Goal: Information Seeking & Learning: Check status

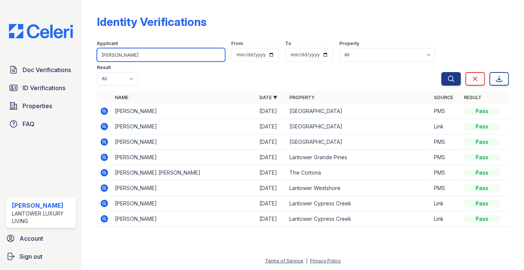
drag, startPoint x: 133, startPoint y: 56, endPoint x: 88, endPoint y: 57, distance: 44.7
click at [89, 59] on div "Identity Verifications Filter Applicant mitchell From To Property All Lantower …" at bounding box center [303, 135] width 442 height 270
type input "yocals"
click at [441, 72] on button "Search" at bounding box center [451, 79] width 20 height 14
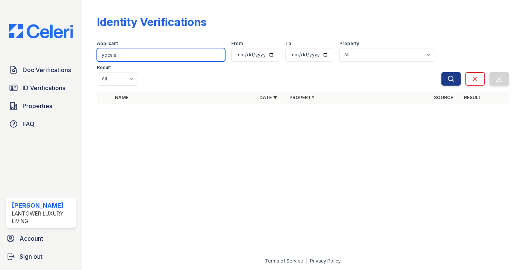
drag, startPoint x: 104, startPoint y: 56, endPoint x: 152, endPoint y: 56, distance: 48.0
click at [152, 56] on input "yocals" at bounding box center [161, 55] width 128 height 14
type input "yovalys"
click at [441, 72] on button "Search" at bounding box center [451, 79] width 20 height 14
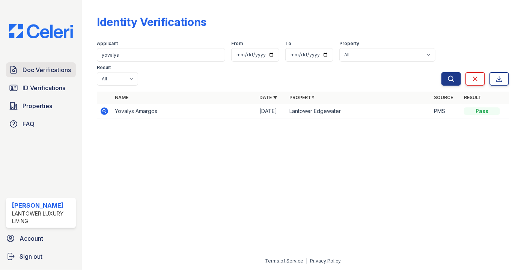
click at [30, 69] on span "Doc Verifications" at bounding box center [47, 69] width 48 height 9
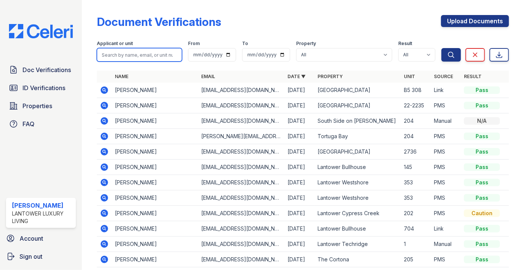
click at [129, 53] on input "search" at bounding box center [139, 55] width 85 height 14
type input "yocalys"
click at [441, 48] on button "Search" at bounding box center [451, 55] width 20 height 14
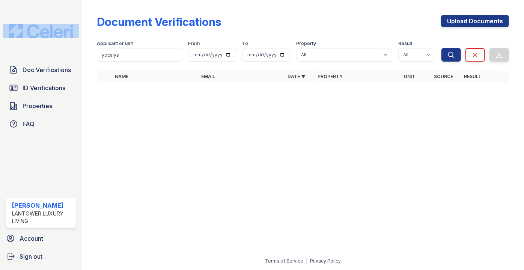
drag, startPoint x: 53, startPoint y: 20, endPoint x: 84, endPoint y: 35, distance: 33.9
click at [78, 33] on div "Doc Verifications ID Verifications Properties FAQ Paola Materan Orozco Lantower…" at bounding box center [41, 135] width 82 height 270
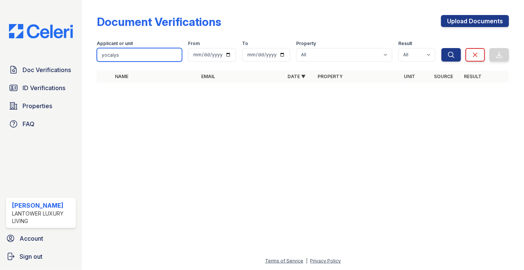
click at [108, 53] on input "yocalys" at bounding box center [139, 55] width 85 height 14
click at [109, 54] on input "yocalys" at bounding box center [139, 55] width 85 height 14
type input "yovalys"
click at [441, 48] on button "Search" at bounding box center [451, 55] width 20 height 14
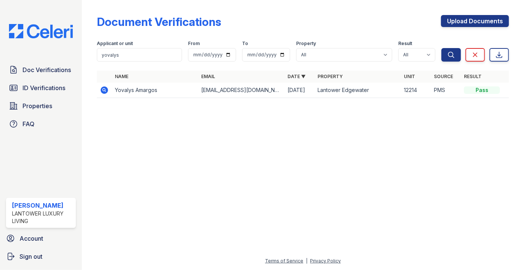
click at [106, 89] on icon at bounding box center [105, 90] width 8 height 8
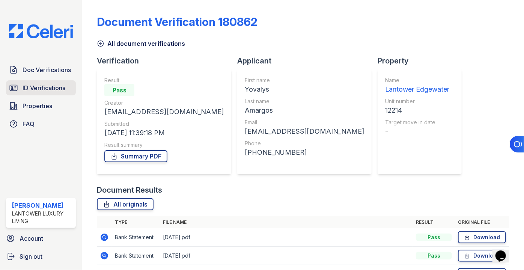
click at [42, 90] on span "ID Verifications" at bounding box center [44, 87] width 43 height 9
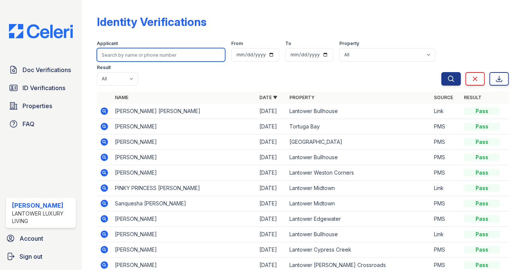
click at [134, 56] on input "search" at bounding box center [161, 55] width 128 height 14
type input "palmero"
click at [441, 72] on button "Search" at bounding box center [451, 79] width 20 height 14
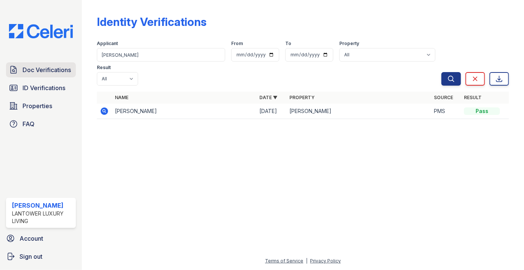
click at [49, 71] on span "Doc Verifications" at bounding box center [47, 69] width 48 height 9
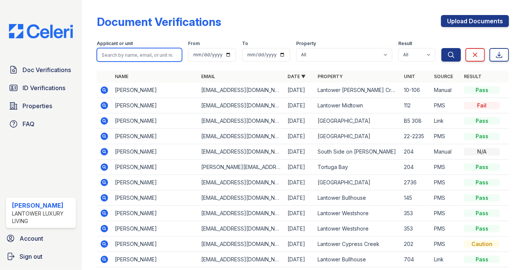
click at [122, 60] on input "search" at bounding box center [139, 55] width 85 height 14
type input "palmero"
click at [441, 48] on button "Search" at bounding box center [451, 55] width 20 height 14
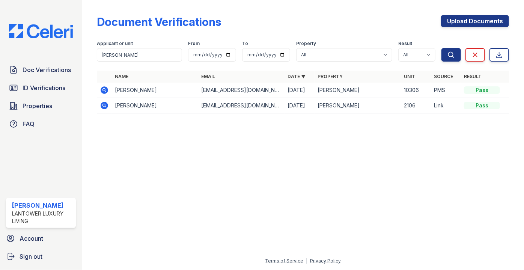
click at [104, 89] on icon at bounding box center [104, 90] width 9 height 9
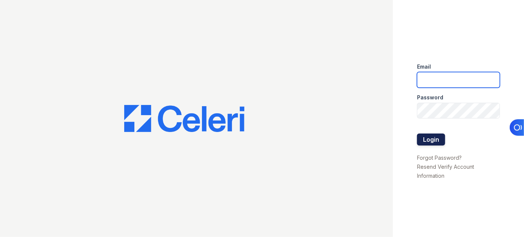
type input "[EMAIL_ADDRESS][DOMAIN_NAME]"
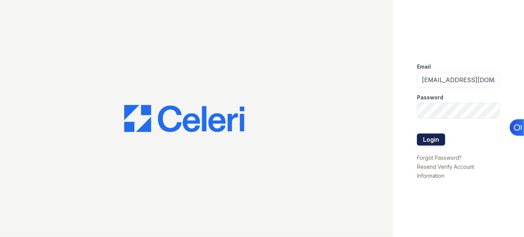
click at [425, 137] on button "Login" at bounding box center [431, 140] width 28 height 12
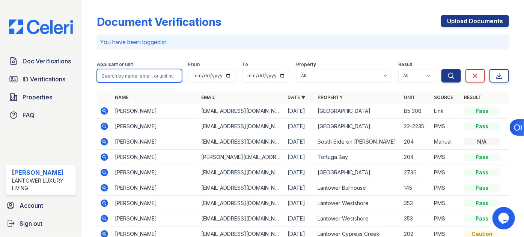
click at [143, 72] on input "search" at bounding box center [139, 76] width 85 height 14
click at [122, 79] on input "search" at bounding box center [139, 76] width 85 height 14
type input "yovaly"
click at [441, 69] on button "Search" at bounding box center [451, 76] width 20 height 14
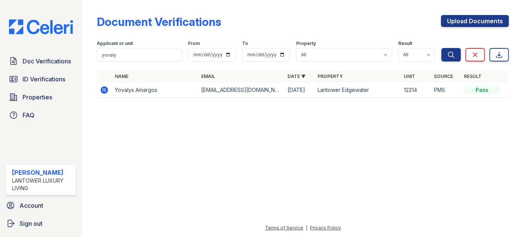
click at [102, 91] on icon at bounding box center [105, 90] width 8 height 8
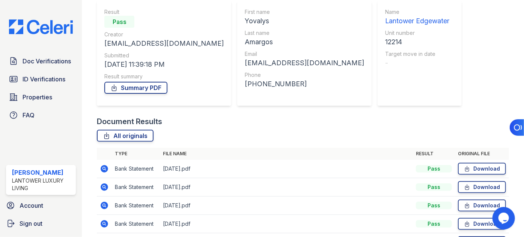
scroll to position [134, 0]
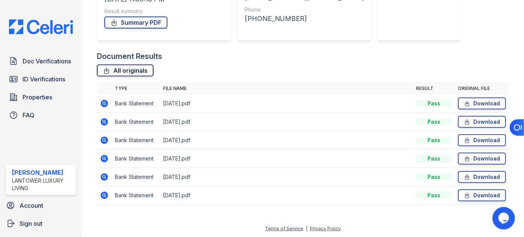
click at [146, 71] on link "All originals" at bounding box center [125, 71] width 57 height 12
click at [144, 72] on link "All originals" at bounding box center [125, 71] width 57 height 12
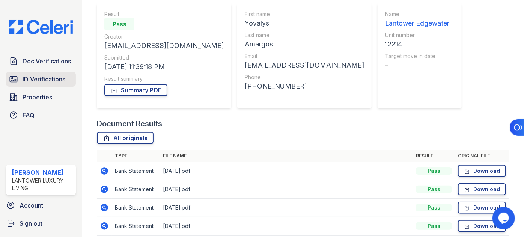
scroll to position [65, 0]
click at [44, 75] on span "ID Verifications" at bounding box center [44, 79] width 43 height 9
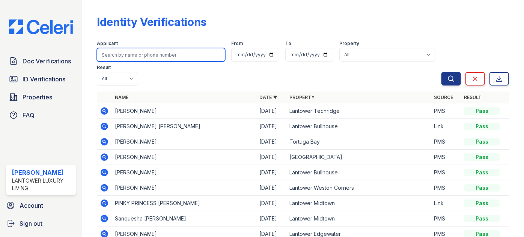
click at [116, 53] on input "search" at bounding box center [161, 55] width 128 height 14
type input "corderp"
click at [441, 72] on button "Search" at bounding box center [451, 79] width 20 height 14
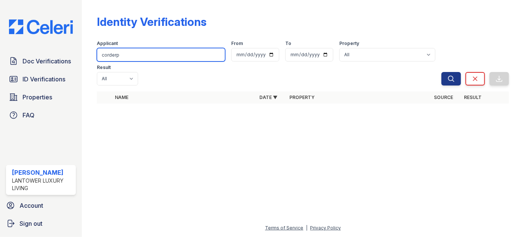
click at [157, 53] on input "corderp" at bounding box center [161, 55] width 128 height 14
type input "cordero"
click at [441, 72] on button "Search" at bounding box center [451, 79] width 20 height 14
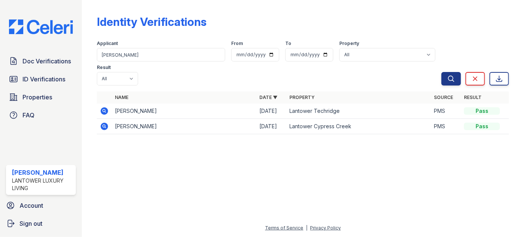
click at [107, 107] on icon at bounding box center [105, 111] width 8 height 8
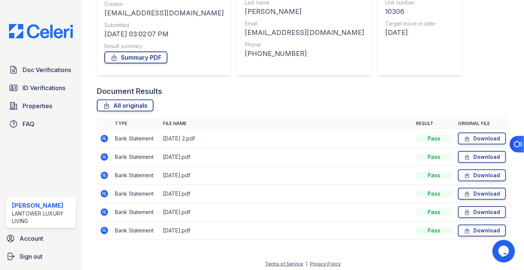
scroll to position [101, 0]
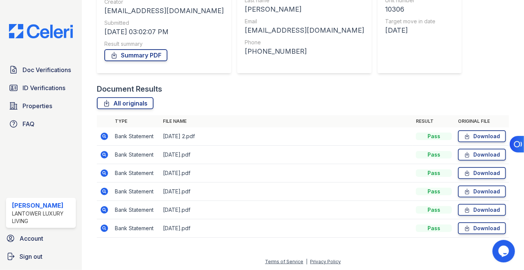
click at [459, 31] on div "Document Verification 181342 All document verifications Verification Result Pas…" at bounding box center [303, 73] width 412 height 343
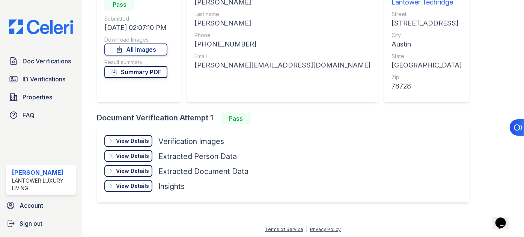
click at [152, 74] on link "Summary PDF" at bounding box center [135, 72] width 63 height 12
click at [24, 75] on span "ID Verifications" at bounding box center [44, 79] width 43 height 9
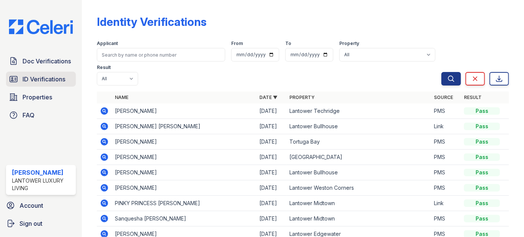
click at [37, 75] on span "ID Verifications" at bounding box center [44, 79] width 43 height 9
type input "roach"
click at [441, 72] on button "Search" at bounding box center [451, 79] width 20 height 14
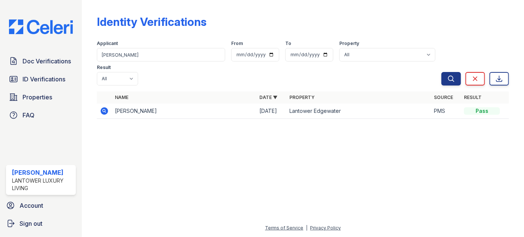
drag, startPoint x: 118, startPoint y: 48, endPoint x: 87, endPoint y: 44, distance: 31.8
click at [96, 48] on div "Identity Verifications Filter Applicant roach From To Property All Lantower Amb…" at bounding box center [303, 69] width 418 height 138
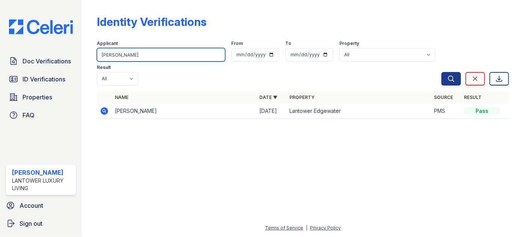
drag, startPoint x: 135, startPoint y: 57, endPoint x: 99, endPoint y: 56, distance: 36.4
click at [99, 60] on input "roach" at bounding box center [161, 55] width 128 height 14
type input "AMY"
click at [441, 72] on button "Search" at bounding box center [451, 79] width 20 height 14
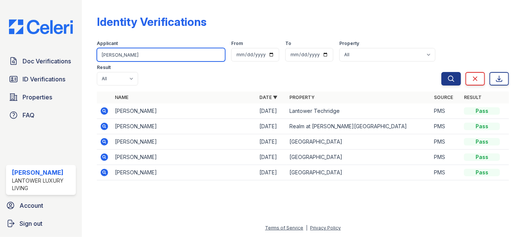
click at [129, 53] on input "AMY" at bounding box center [161, 55] width 128 height 14
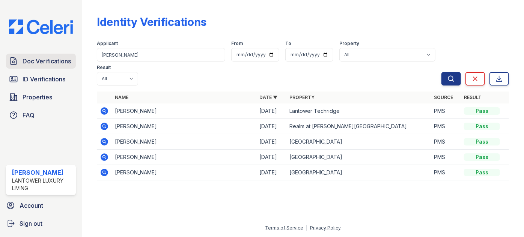
click at [46, 58] on span "Doc Verifications" at bounding box center [47, 61] width 48 height 9
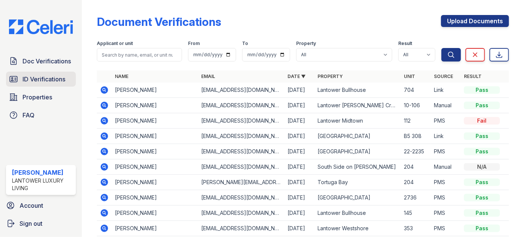
click at [48, 75] on span "ID Verifications" at bounding box center [44, 79] width 43 height 9
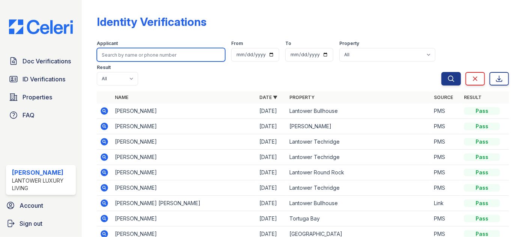
click at [135, 52] on input "search" at bounding box center [161, 55] width 128 height 14
click at [124, 57] on input "search" at bounding box center [161, 55] width 128 height 14
click at [136, 55] on input "search" at bounding box center [161, 55] width 128 height 14
type input "victor"
click at [441, 72] on button "Search" at bounding box center [451, 79] width 20 height 14
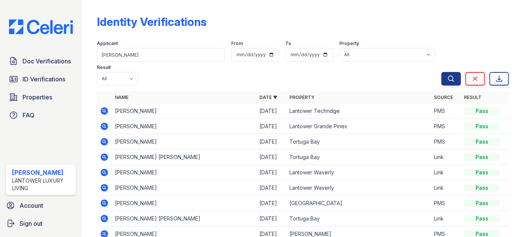
click at [103, 104] on td at bounding box center [104, 111] width 15 height 15
click at [104, 107] on icon at bounding box center [104, 111] width 9 height 9
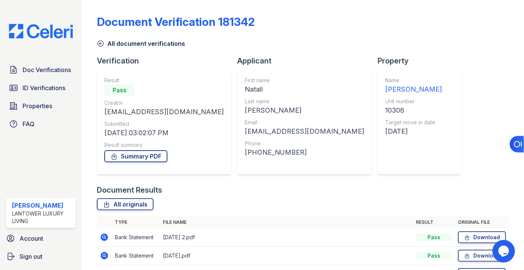
scroll to position [101, 0]
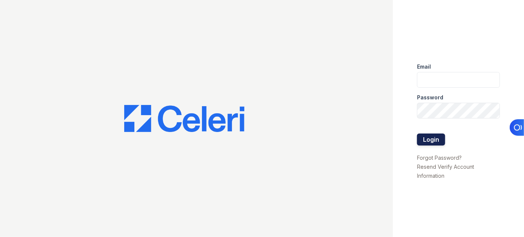
type input "[EMAIL_ADDRESS][DOMAIN_NAME]"
click at [429, 140] on button "Login" at bounding box center [431, 140] width 28 height 12
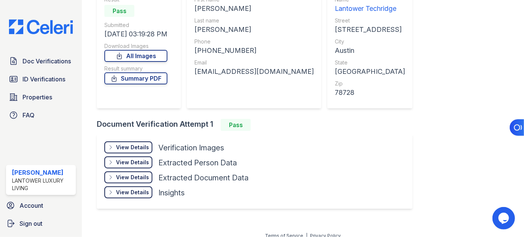
scroll to position [87, 0]
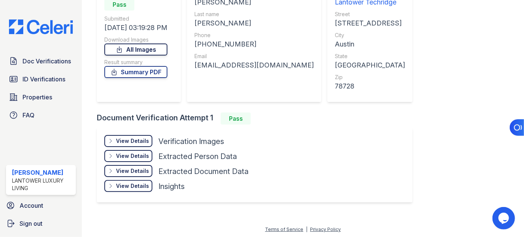
click at [137, 51] on link "All Images" at bounding box center [135, 50] width 63 height 12
